Goal: Navigation & Orientation: Go to known website

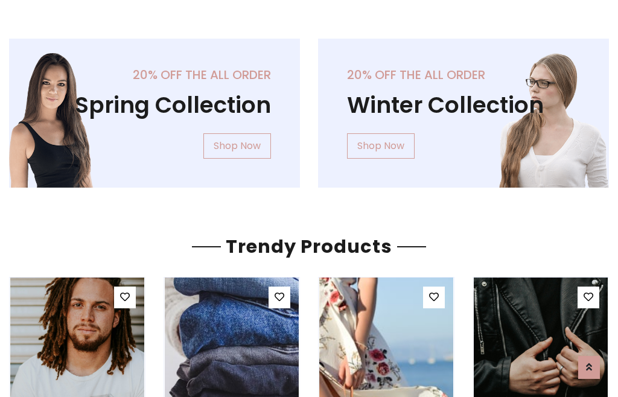
scroll to position [62, 0]
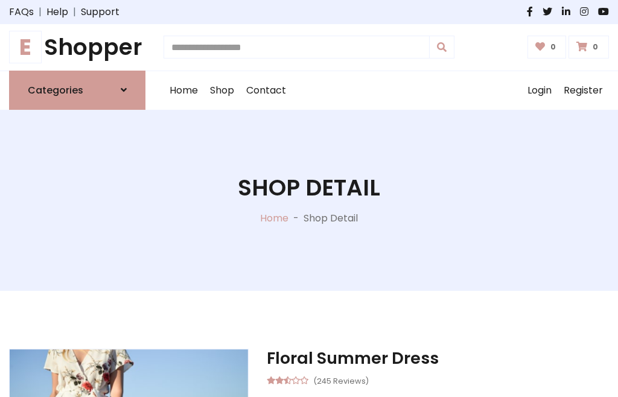
click at [77, 47] on h1 "E Shopper" at bounding box center [77, 47] width 136 height 27
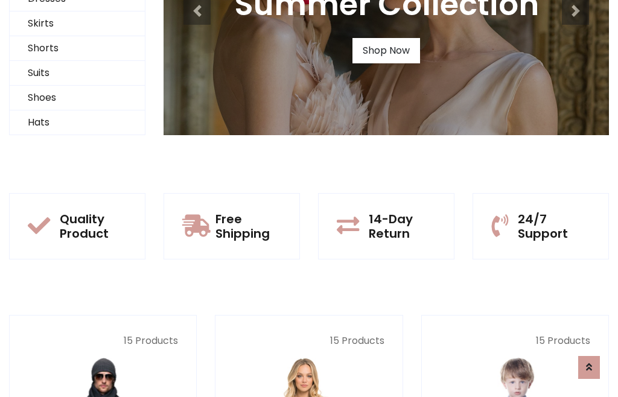
scroll to position [117, 0]
